Goal: Information Seeking & Learning: Learn about a topic

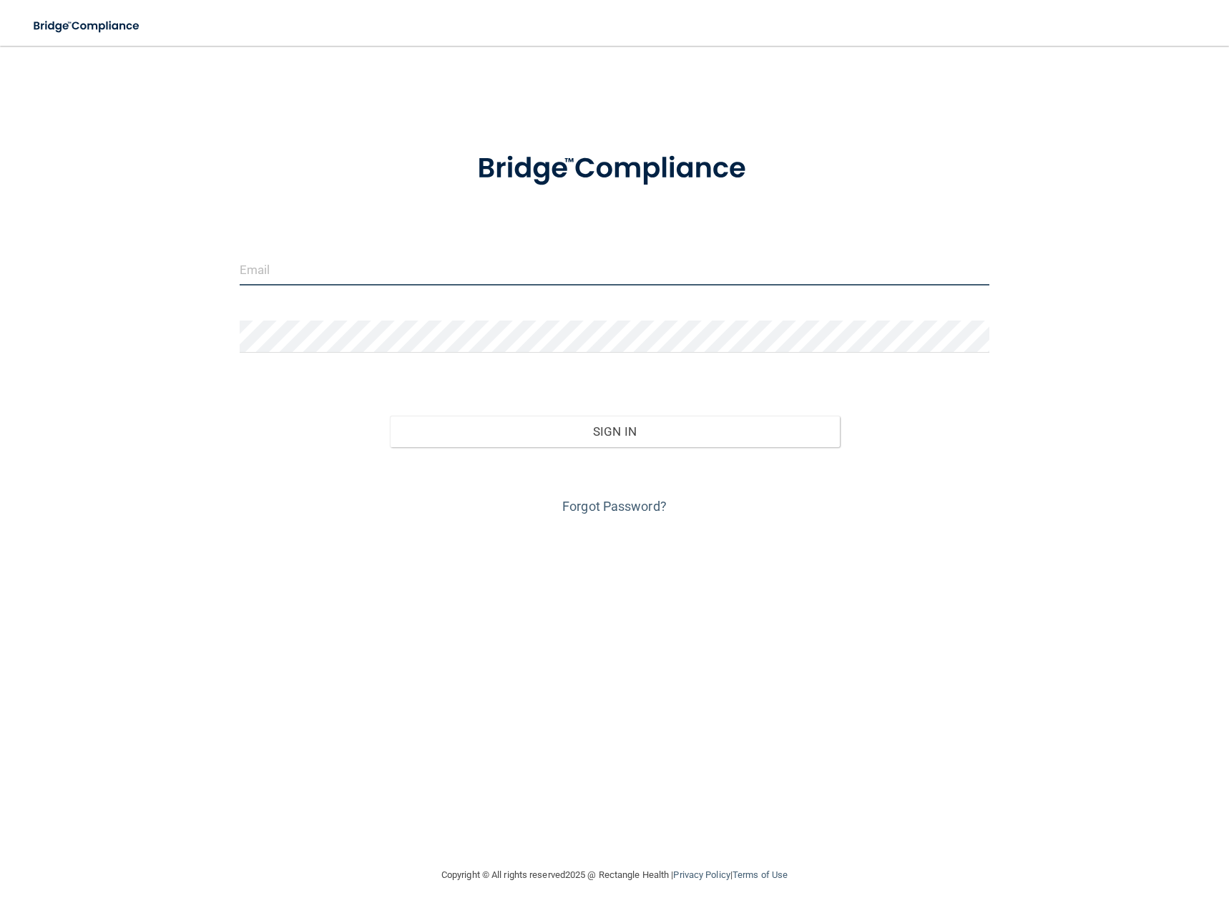
type input "[PERSON_NAME][EMAIL_ADDRESS][DOMAIN_NAME]"
click at [453, 265] on input "[PERSON_NAME][EMAIL_ADDRESS][DOMAIN_NAME]" at bounding box center [615, 269] width 750 height 32
drag, startPoint x: 453, startPoint y: 265, endPoint x: 14, endPoint y: 278, distance: 439.5
click at [14, 278] on main "[PERSON_NAME][EMAIL_ADDRESS][DOMAIN_NAME] Invalid email/password. You don't hav…" at bounding box center [614, 479] width 1229 height 867
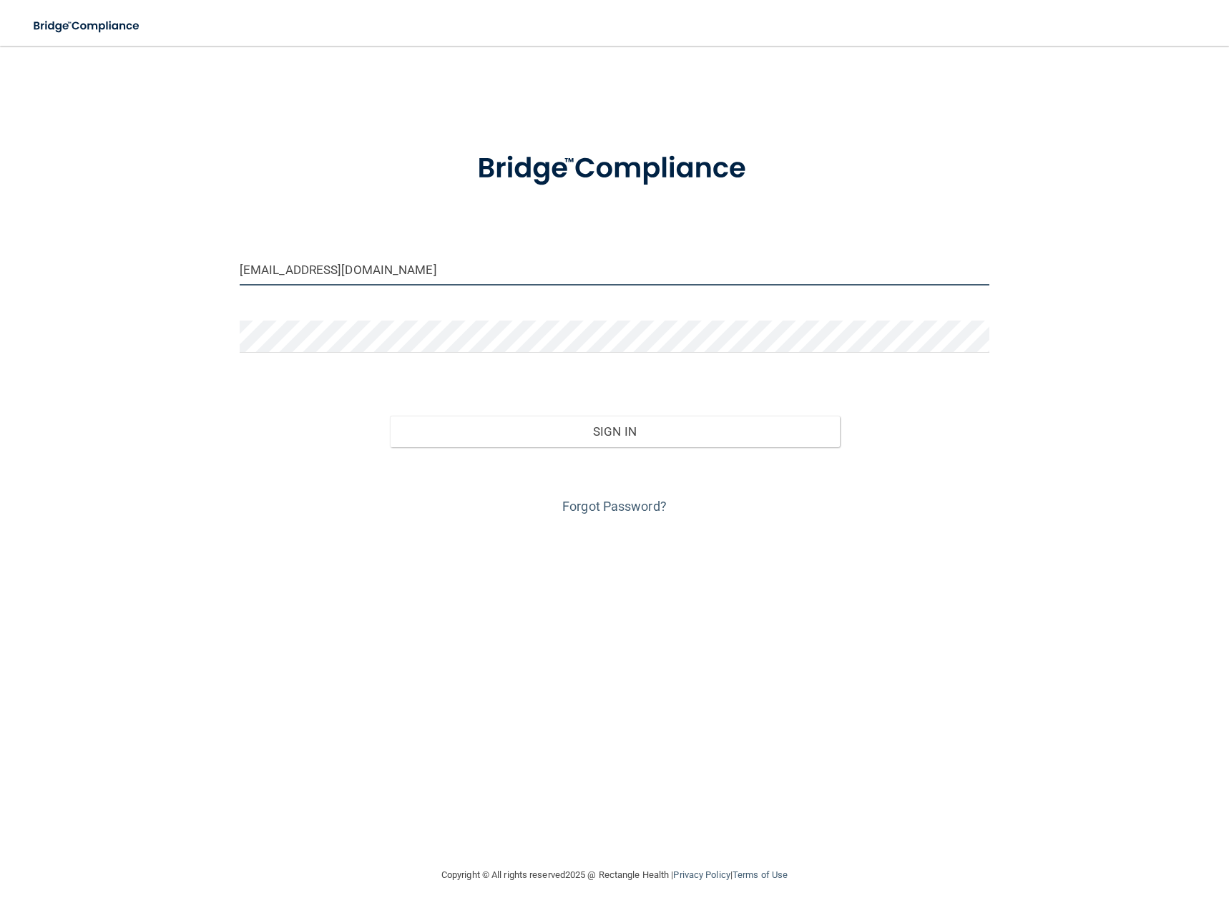
type input "[EMAIL_ADDRESS][DOMAIN_NAME]"
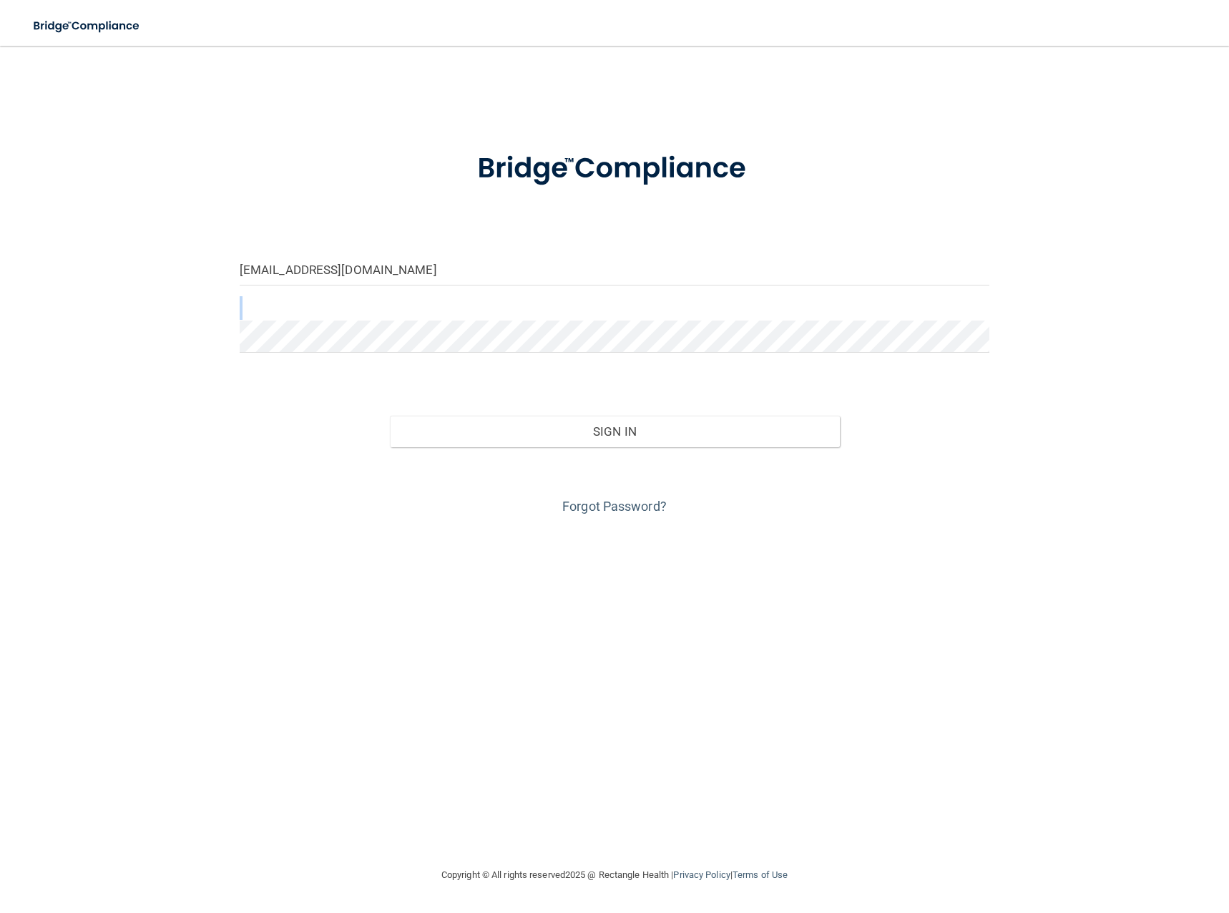
click at [336, 327] on form "[EMAIL_ADDRESS][DOMAIN_NAME] Invalid email/password. You don't have permission …" at bounding box center [615, 325] width 750 height 386
drag, startPoint x: 340, startPoint y: 319, endPoint x: 160, endPoint y: 331, distance: 180.0
click at [160, 331] on div "[EMAIL_ADDRESS][DOMAIN_NAME] Invalid email/password. You don't have permission …" at bounding box center [615, 456] width 1172 height 792
click at [625, 428] on button "Sign In" at bounding box center [615, 431] width 450 height 31
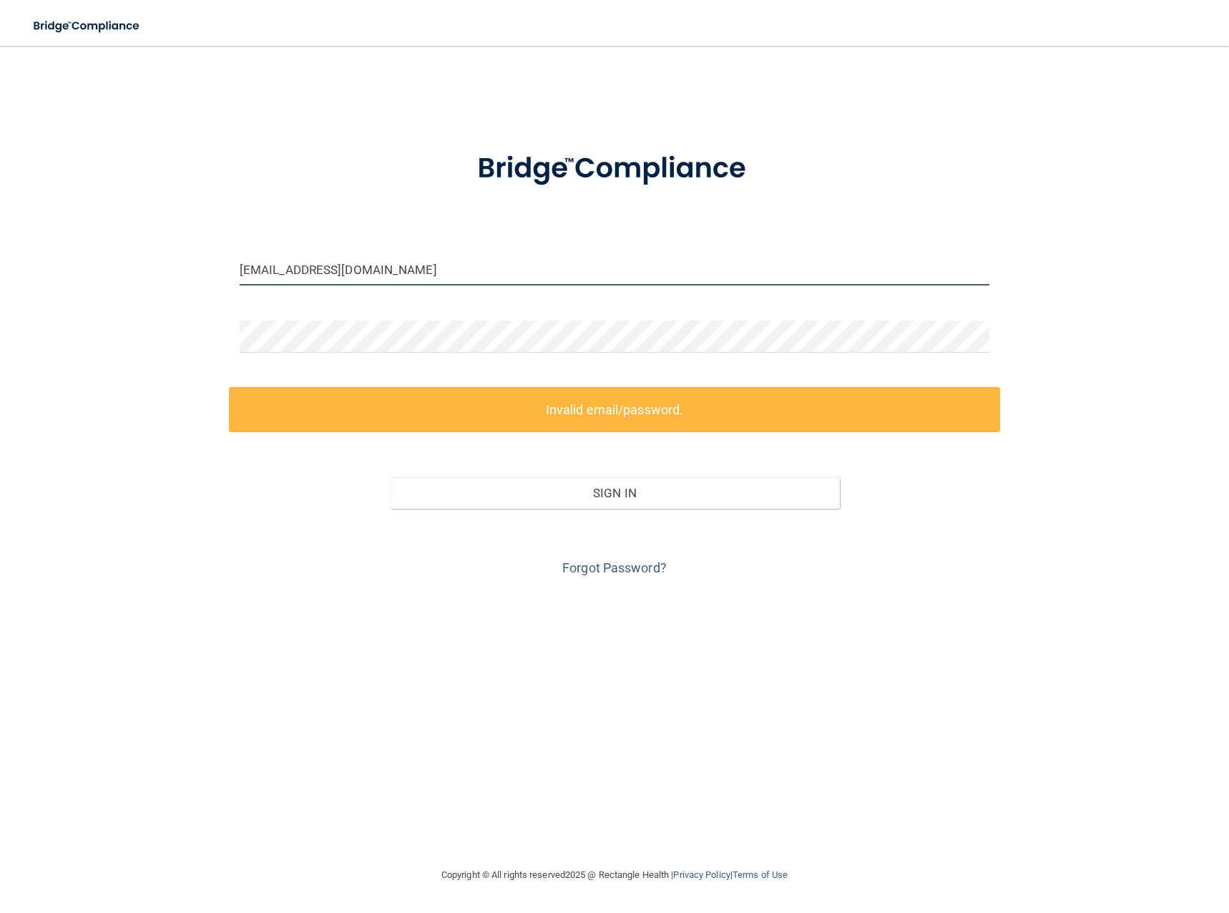
click at [414, 280] on input "[EMAIL_ADDRESS][DOMAIN_NAME]" at bounding box center [615, 269] width 750 height 32
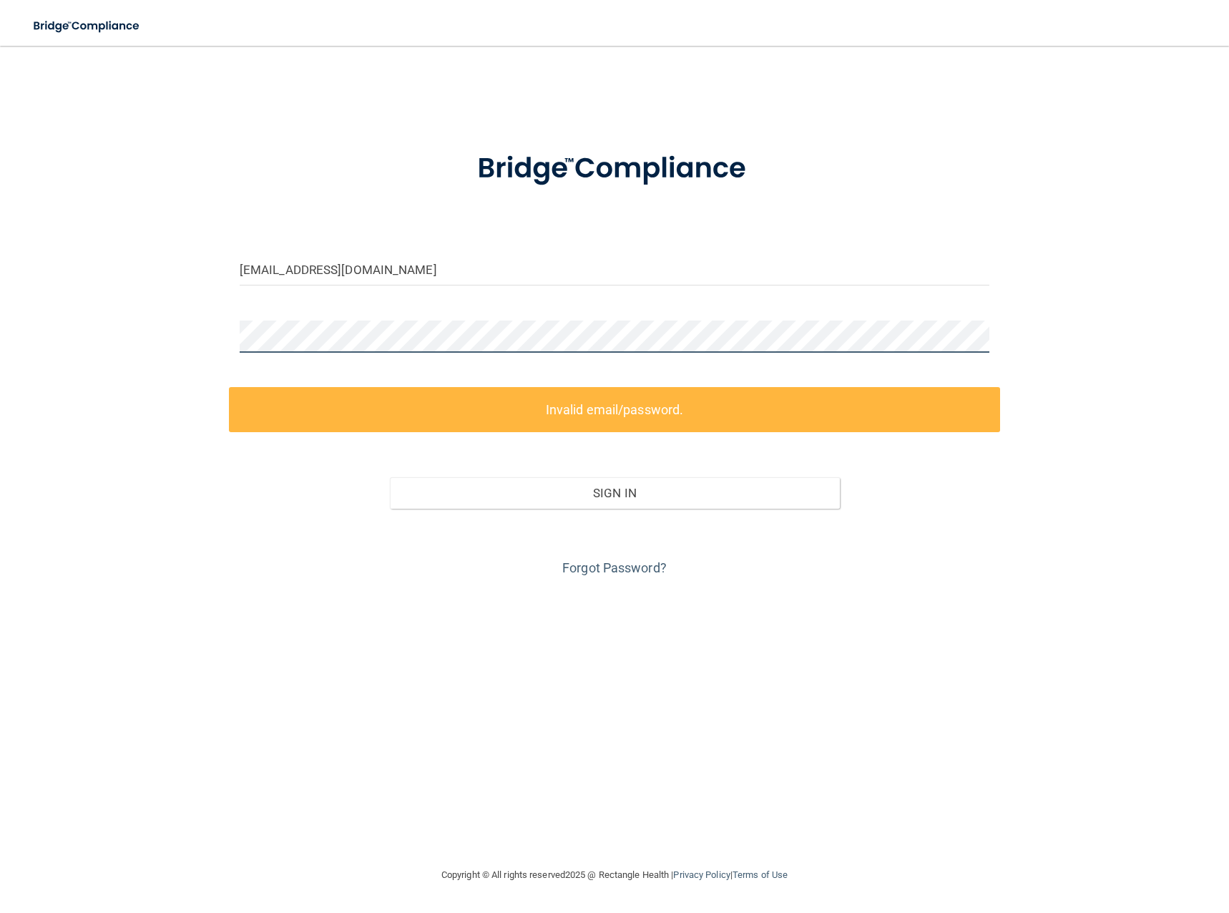
click at [190, 331] on div "[EMAIL_ADDRESS][DOMAIN_NAME] Invalid email/password. You don't have permission …" at bounding box center [615, 456] width 1172 height 792
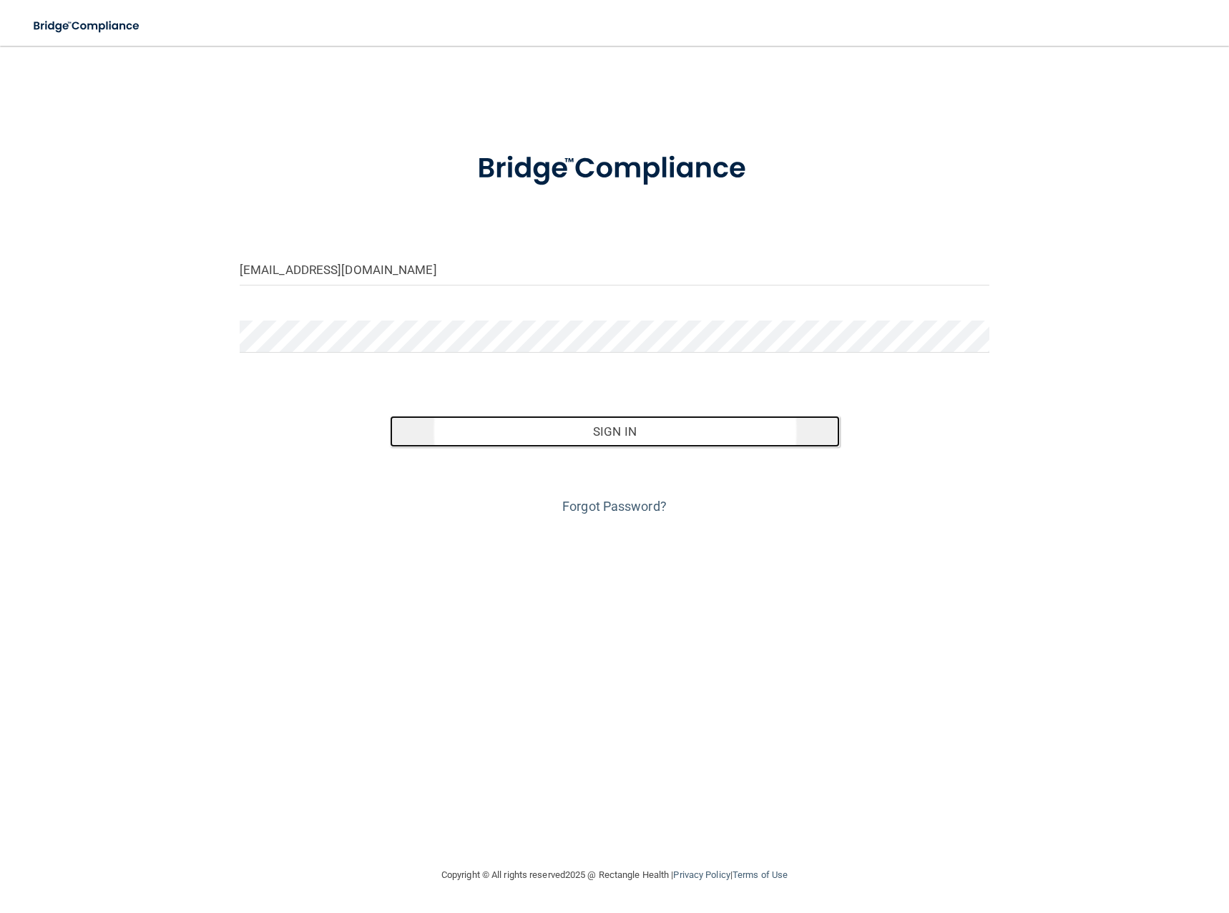
click at [570, 427] on button "Sign In" at bounding box center [615, 431] width 450 height 31
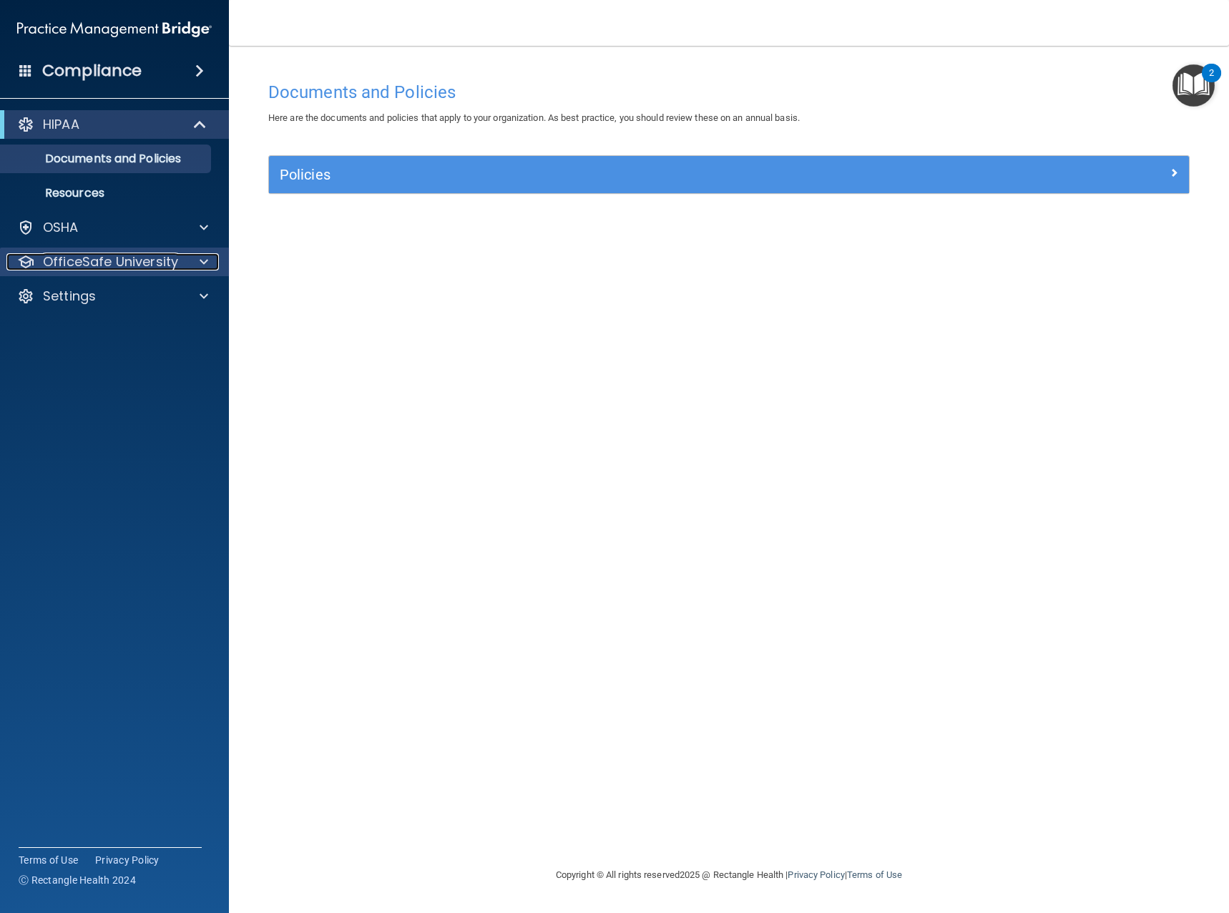
click at [160, 265] on p "OfficeSafe University" at bounding box center [110, 261] width 135 height 17
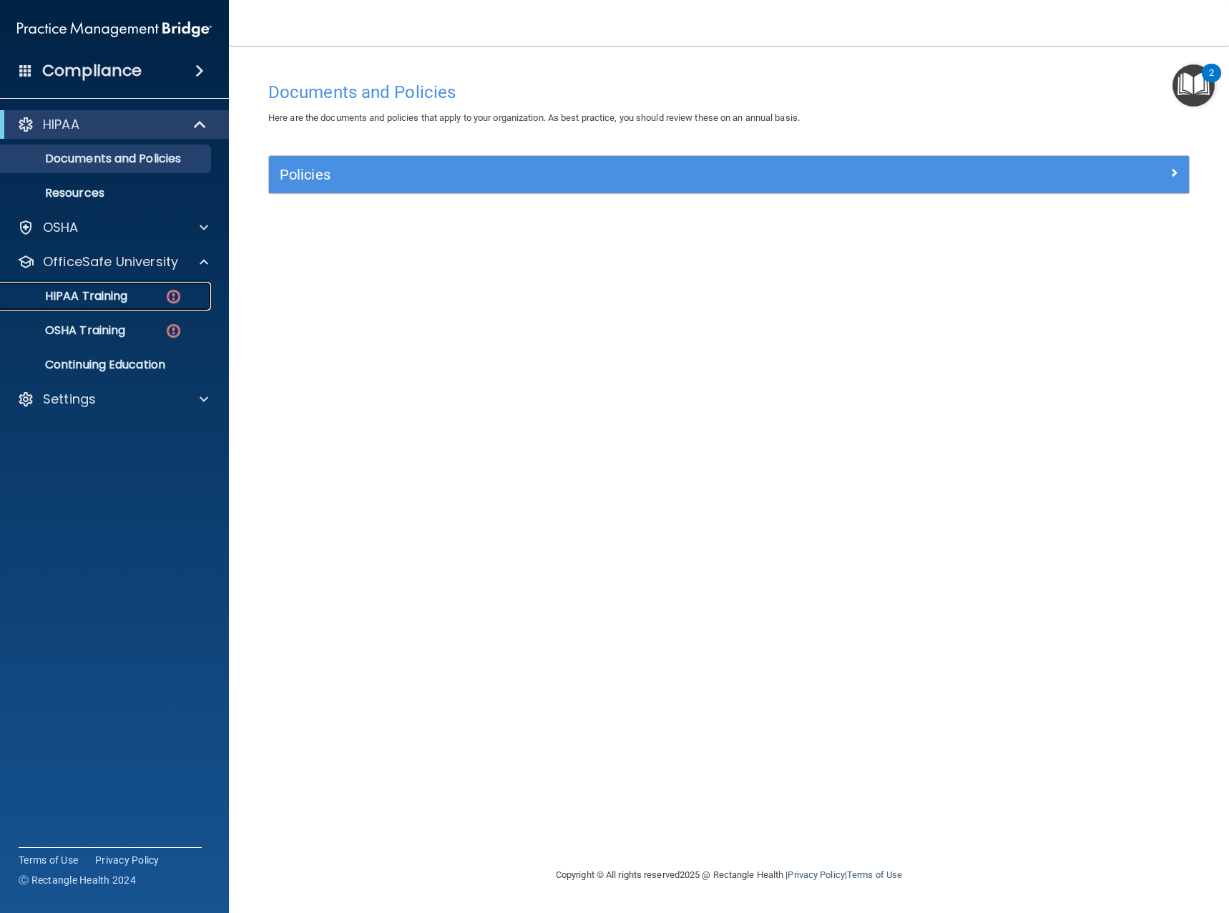
click at [125, 293] on p "HIPAA Training" at bounding box center [68, 296] width 118 height 14
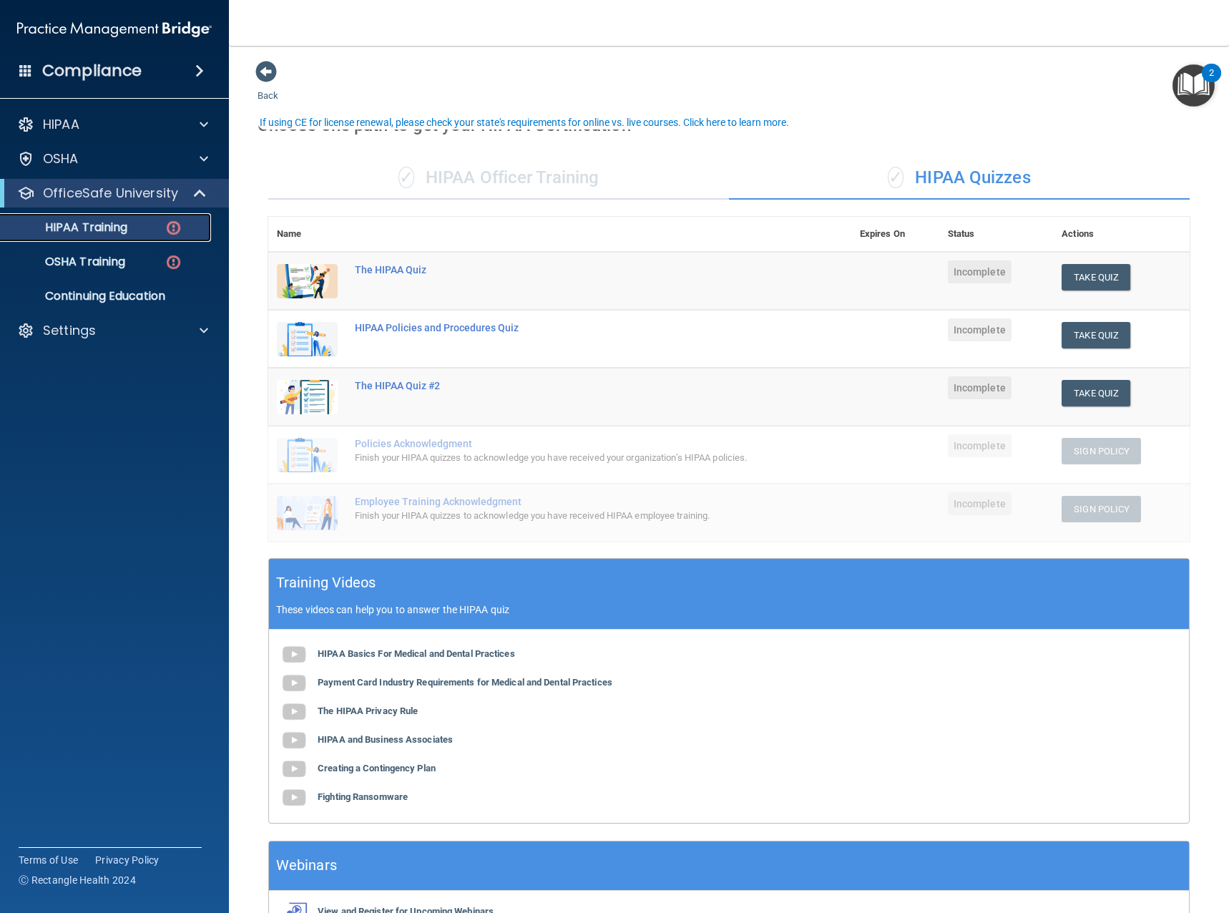
scroll to position [89, 0]
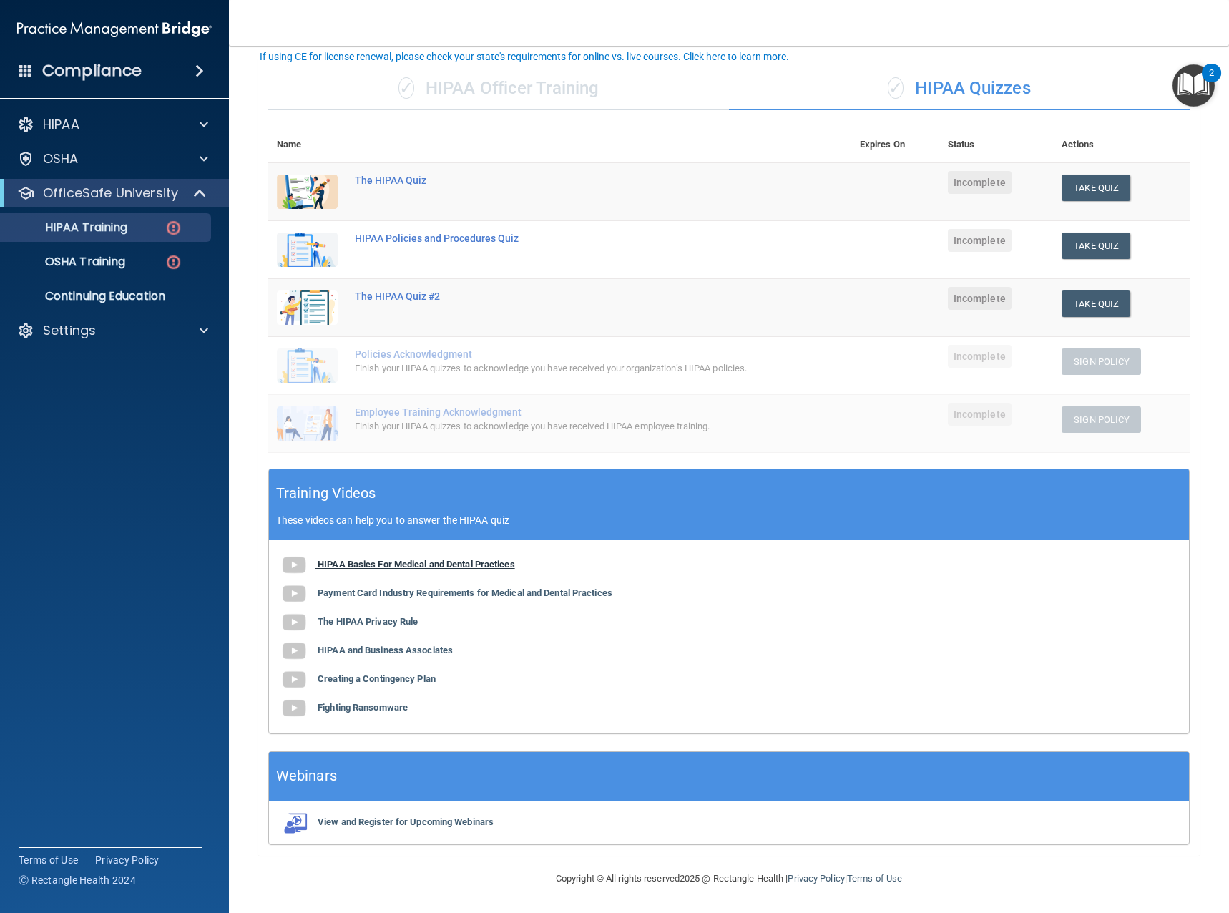
click at [360, 565] on b "HIPAA Basics For Medical and Dental Practices" at bounding box center [416, 564] width 197 height 11
